Goal: Information Seeking & Learning: Learn about a topic

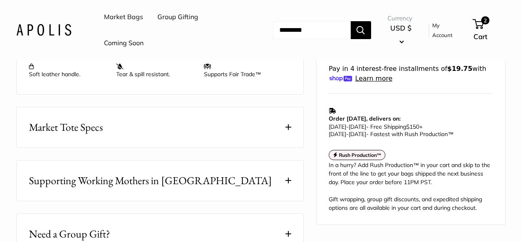
scroll to position [414, 0]
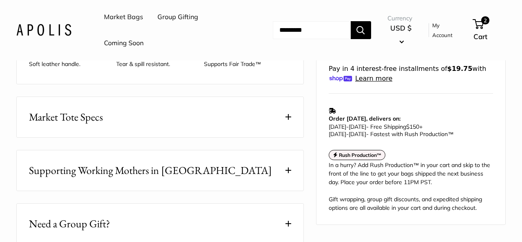
click at [251, 124] on button "Market Tote Specs" at bounding box center [160, 117] width 286 height 40
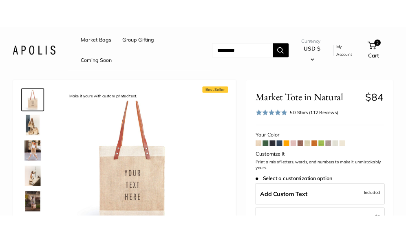
scroll to position [23, 0]
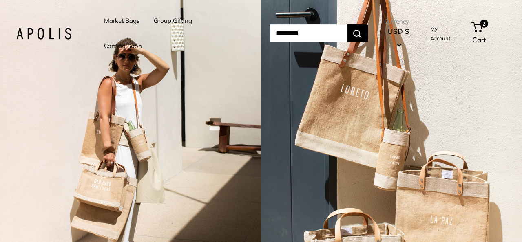
click at [128, 19] on link "Market Bags" at bounding box center [121, 20] width 35 height 11
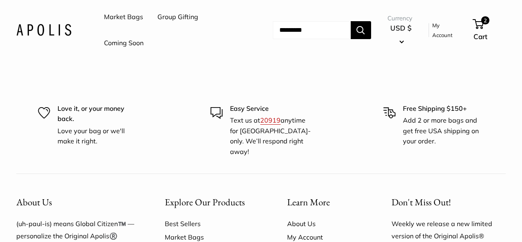
scroll to position [1729, 0]
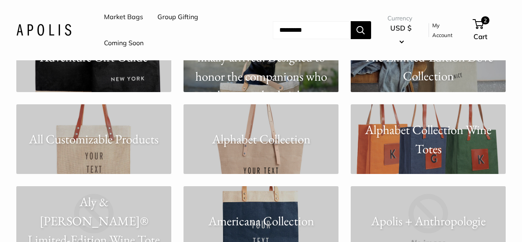
scroll to position [359, 0]
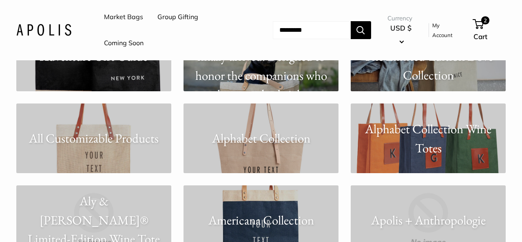
click at [110, 153] on link "All Customizable Products" at bounding box center [93, 138] width 155 height 70
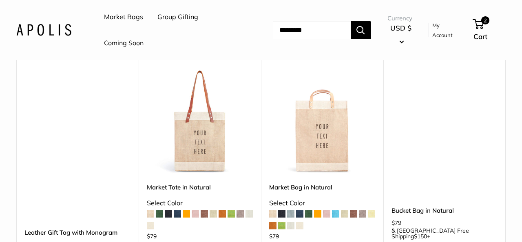
scroll to position [4441, 0]
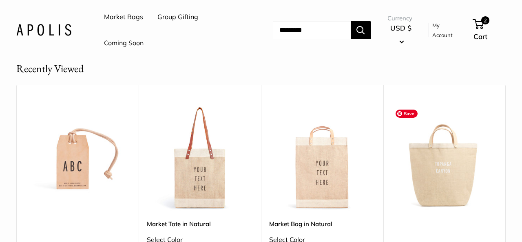
click at [0, 0] on img at bounding box center [0, 0] width 0 height 0
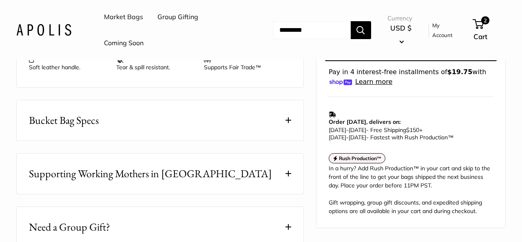
scroll to position [401, 0]
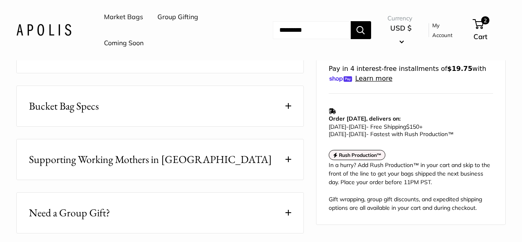
click at [260, 106] on button "Bucket Bag Specs" at bounding box center [160, 106] width 286 height 40
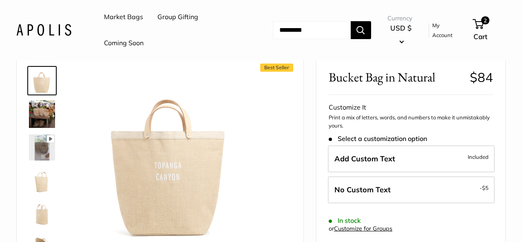
scroll to position [52, 0]
